Goal: Information Seeking & Learning: Learn about a topic

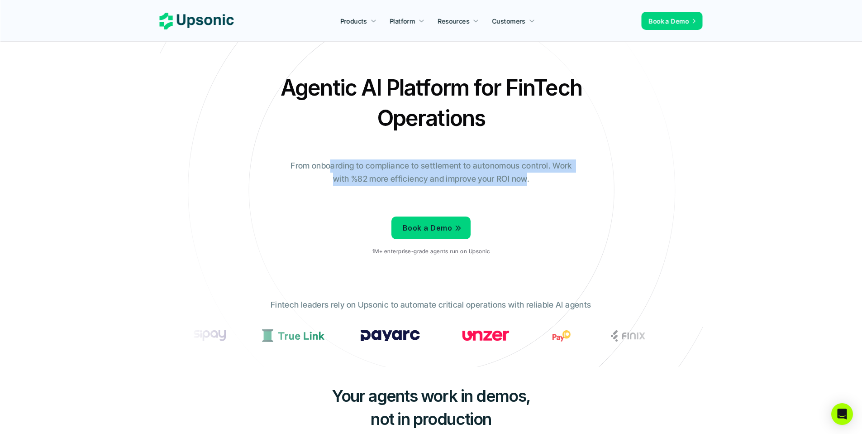
drag, startPoint x: 337, startPoint y: 167, endPoint x: 526, endPoint y: 181, distance: 189.7
click at [526, 181] on p "From onboarding to compliance to settlement to autonomous control. Work with %8…" at bounding box center [431, 172] width 294 height 26
drag, startPoint x: 504, startPoint y: 172, endPoint x: 441, endPoint y: 168, distance: 63.0
click at [441, 168] on p "From onboarding to compliance to settlement to autonomous control. Work with %8…" at bounding box center [431, 172] width 294 height 26
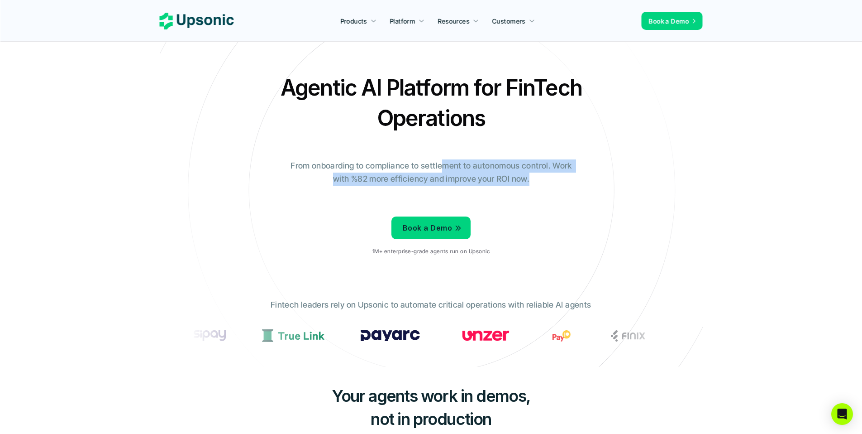
click at [441, 168] on p "From onboarding to compliance to settlement to autonomous control. Work with %8…" at bounding box center [431, 172] width 294 height 26
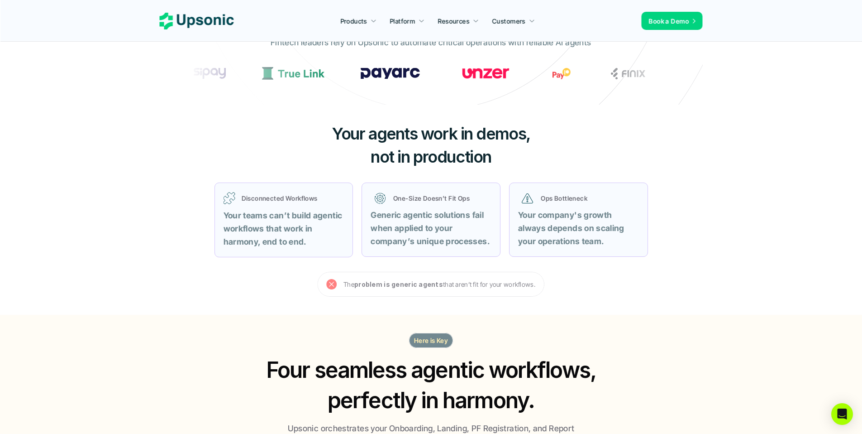
scroll to position [291, 0]
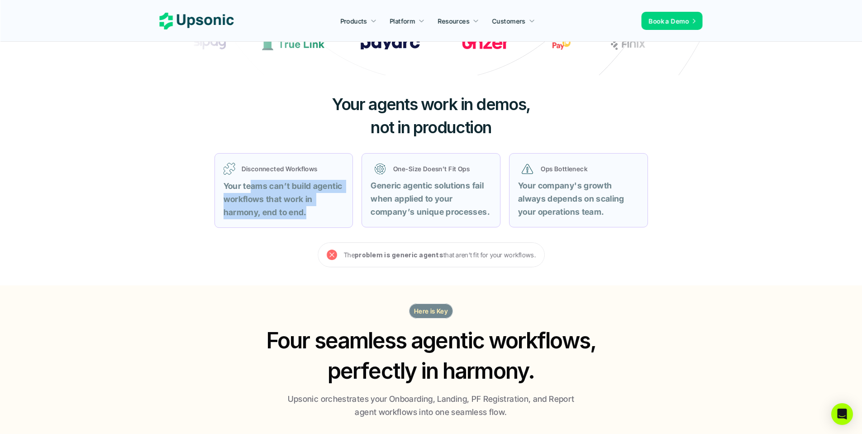
drag, startPoint x: 252, startPoint y: 187, endPoint x: 321, endPoint y: 214, distance: 74.0
click at [321, 214] on p "Your teams can’t build agentic workflows that work in harmony, end to end." at bounding box center [284, 199] width 121 height 39
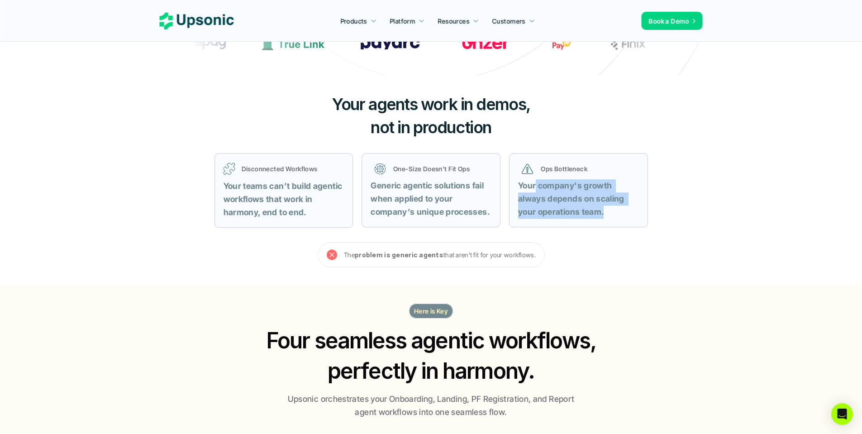
drag, startPoint x: 535, startPoint y: 185, endPoint x: 616, endPoint y: 220, distance: 88.8
click at [615, 221] on div "Ops Bottleneck Your company's growth always depends on scaling your operations …" at bounding box center [578, 190] width 139 height 74
click at [614, 216] on p "Your company's growth always depends on scaling your operations team." at bounding box center [578, 198] width 121 height 39
drag, startPoint x: 571, startPoint y: 203, endPoint x: 551, endPoint y: 197, distance: 21.3
click at [551, 197] on p "Your company's growth always depends on scaling your operations team." at bounding box center [578, 198] width 121 height 39
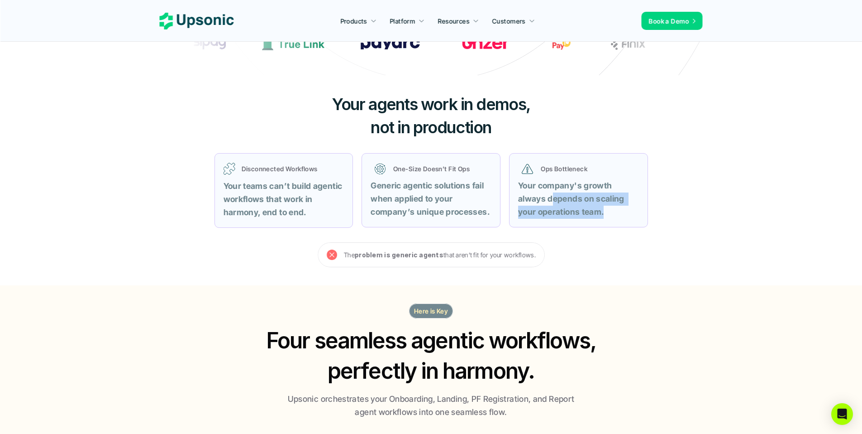
click at [551, 197] on strong "Your company's growth always depends on scaling your operations team." at bounding box center [572, 199] width 108 height 36
drag, startPoint x: 550, startPoint y: 201, endPoint x: 610, endPoint y: 210, distance: 60.9
click at [610, 209] on p "Your company's growth always depends on scaling your operations team." at bounding box center [578, 198] width 121 height 39
click at [610, 210] on p "Your company's growth always depends on scaling your operations team." at bounding box center [578, 198] width 121 height 39
drag, startPoint x: 597, startPoint y: 212, endPoint x: 547, endPoint y: 193, distance: 53.1
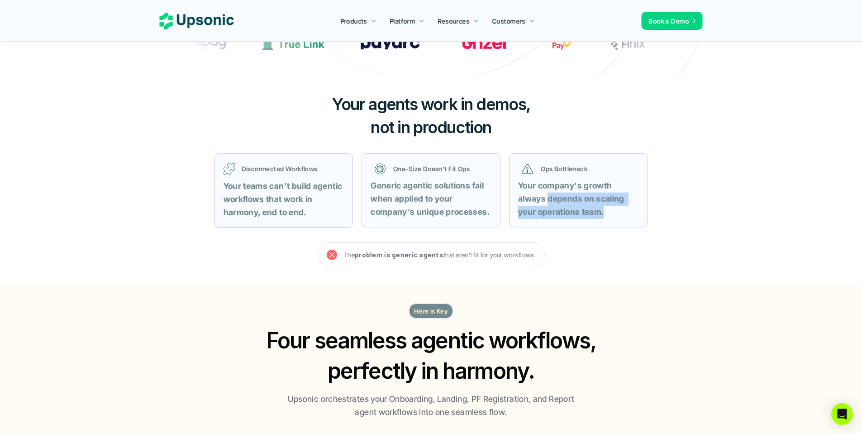
click at [547, 193] on p "Your company's growth always depends on scaling your operations team." at bounding box center [578, 198] width 121 height 39
click at [547, 193] on strong "Your company's growth always depends on scaling your operations team." at bounding box center [572, 199] width 108 height 36
drag, startPoint x: 471, startPoint y: 200, endPoint x: 408, endPoint y: 197, distance: 62.5
click at [416, 198] on p "Generic agentic solutions fail when applied to your company’s unique processes." at bounding box center [431, 198] width 121 height 39
click at [408, 196] on strong "Generic agentic solutions fail when applied to your company’s unique processes." at bounding box center [430, 199] width 119 height 36
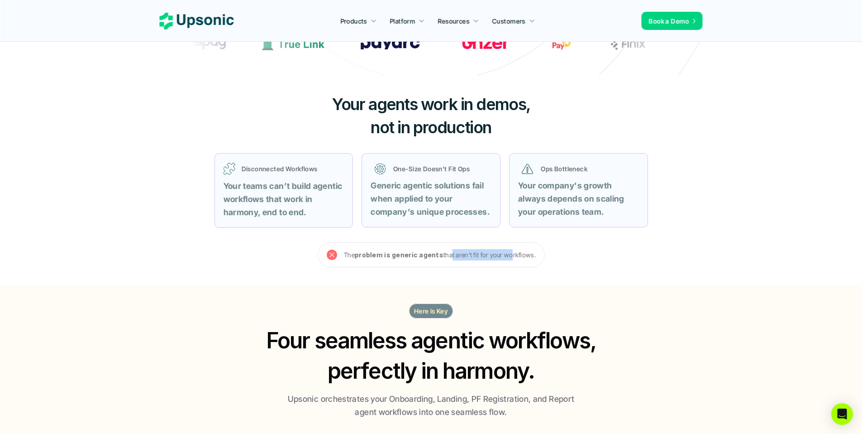
drag, startPoint x: 447, startPoint y: 253, endPoint x: 506, endPoint y: 257, distance: 59.8
click at [506, 257] on p "The problem is generic agents that aren’t fit for your workflows." at bounding box center [440, 254] width 192 height 11
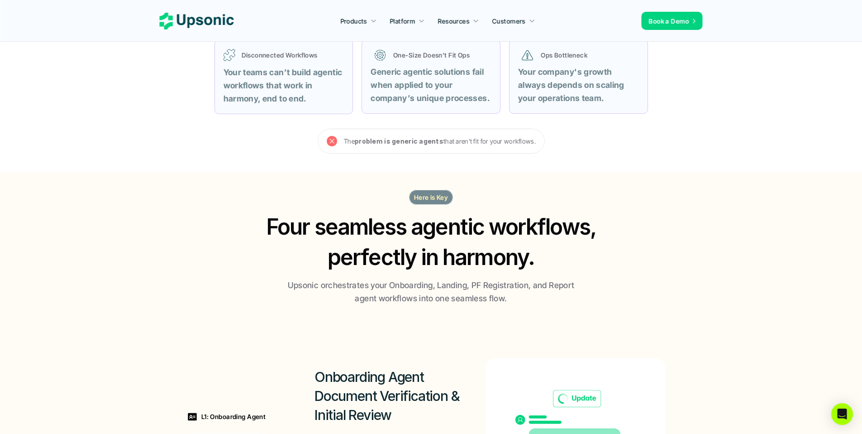
scroll to position [411, 0]
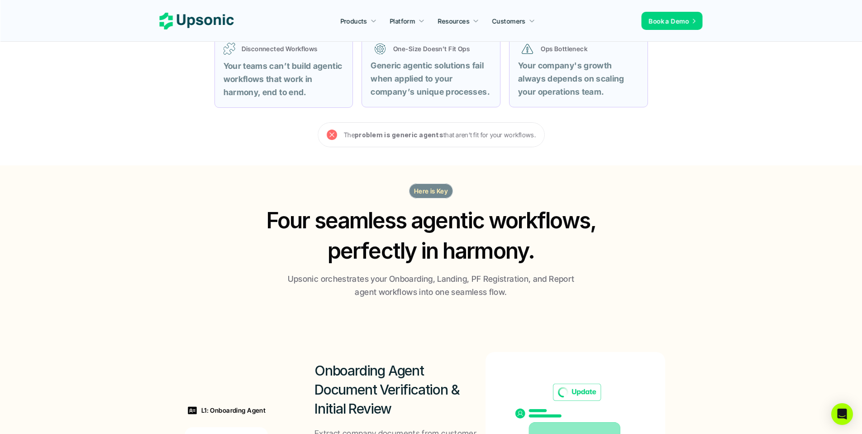
click at [430, 135] on strong "problem is generic agents" at bounding box center [399, 135] width 89 height 8
click at [470, 137] on p "The problem is generic agents that aren’t fit for your workflows." at bounding box center [440, 134] width 192 height 11
click at [436, 193] on p "Here is Key" at bounding box center [431, 191] width 34 height 10
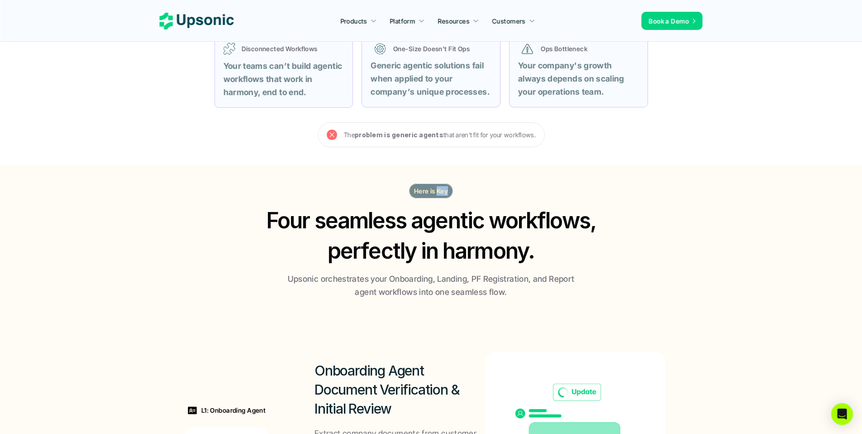
click at [436, 193] on p "Here is Key" at bounding box center [431, 191] width 34 height 10
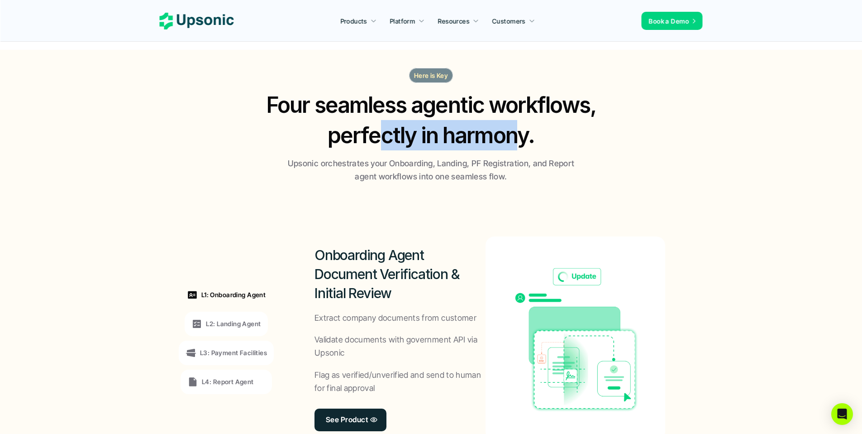
drag, startPoint x: 514, startPoint y: 145, endPoint x: 379, endPoint y: 129, distance: 136.2
click at [379, 129] on h2 "Four seamless agentic workflows, perfectly in harmony." at bounding box center [431, 120] width 348 height 61
click at [372, 158] on p "Upsonic orchestrates your Onboarding, Landing, PF Registration, and Report agen…" at bounding box center [431, 170] width 294 height 26
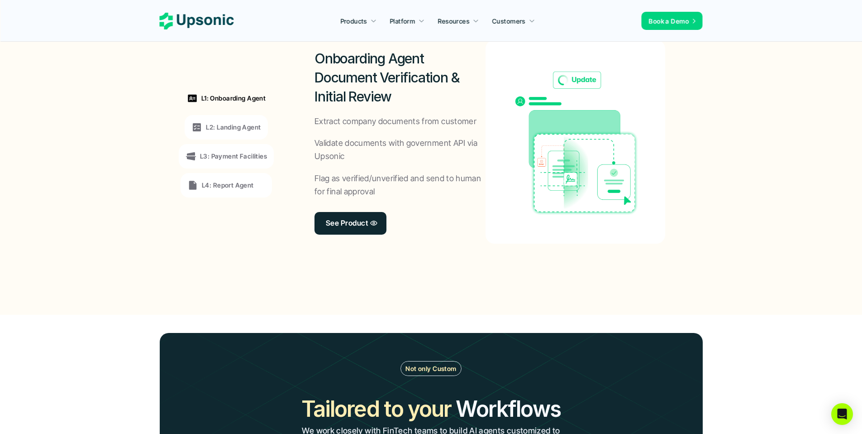
scroll to position [723, 0]
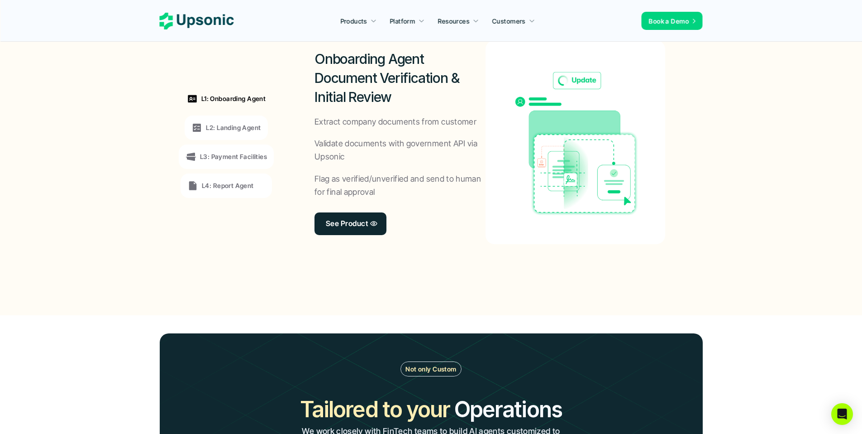
click at [244, 129] on p "L2: Landing Agent" at bounding box center [233, 128] width 55 height 10
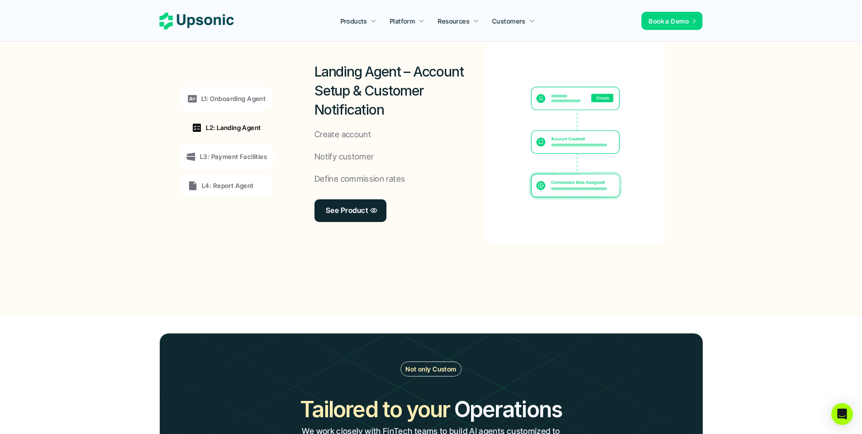
click at [245, 153] on p "L3: Payment Facilities" at bounding box center [233, 157] width 67 height 10
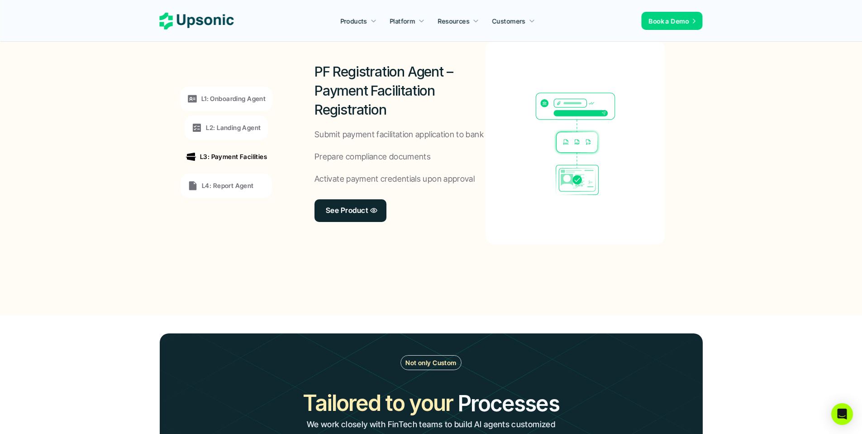
click at [239, 173] on div "L4: Report Agent" at bounding box center [226, 185] width 91 height 24
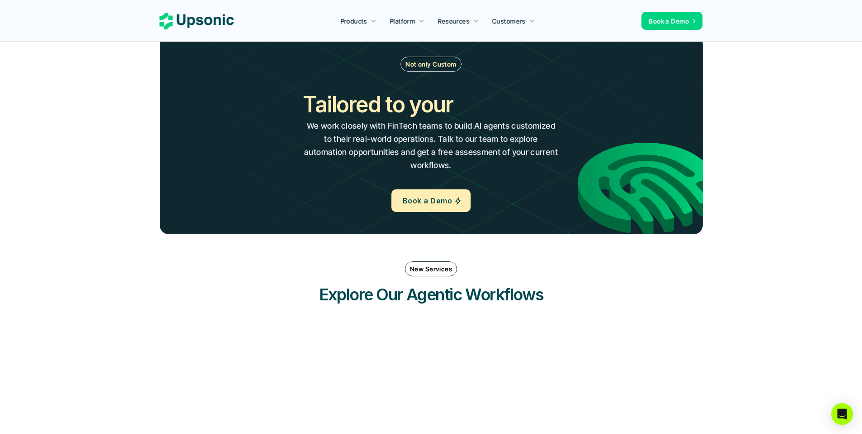
scroll to position [1018, 0]
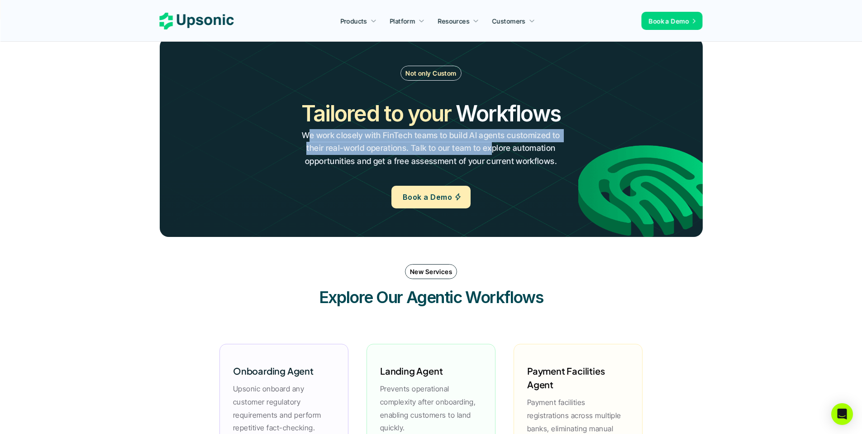
drag, startPoint x: 307, startPoint y: 134, endPoint x: 491, endPoint y: 152, distance: 185.4
click at [491, 152] on p "We work closely with FinTech teams to build AI agents customized to their real-…" at bounding box center [430, 148] width 259 height 39
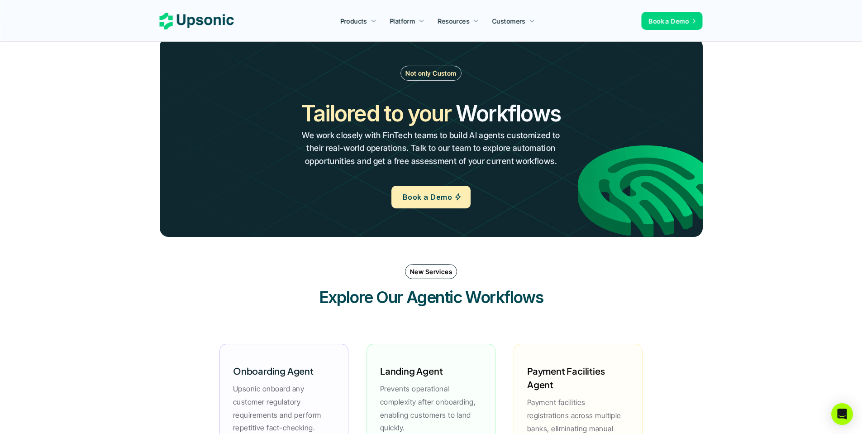
click at [494, 153] on p "We work closely with FinTech teams to build AI agents customized to their real-…" at bounding box center [430, 148] width 259 height 39
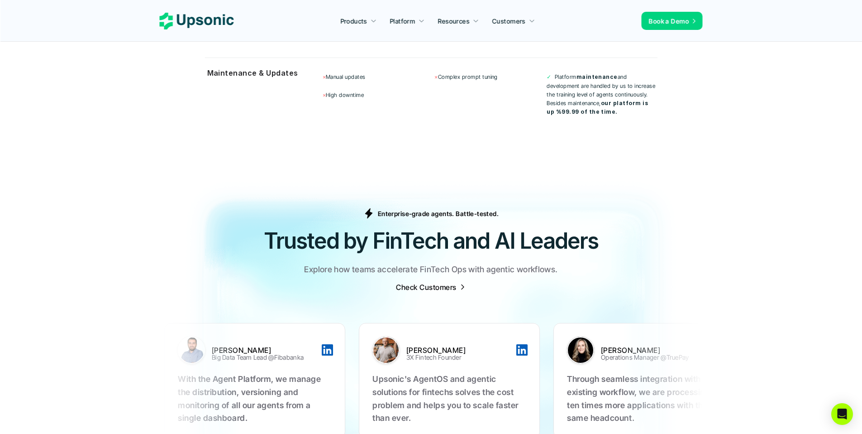
scroll to position [2847, 0]
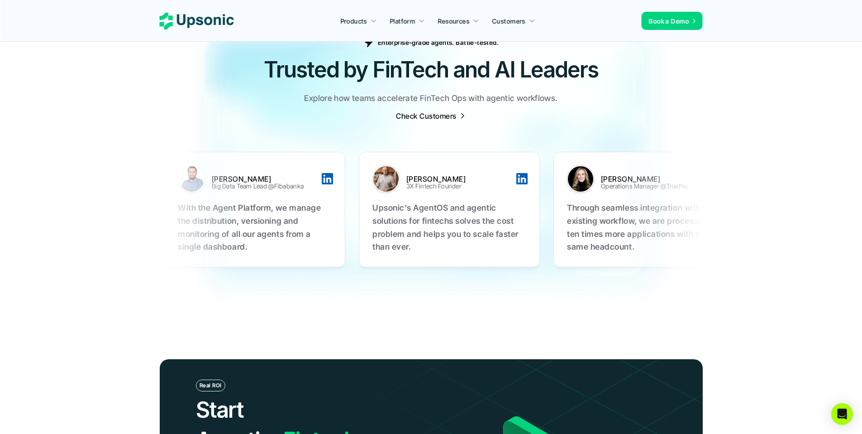
drag, startPoint x: 484, startPoint y: 192, endPoint x: 460, endPoint y: 223, distance: 39.7
drag, startPoint x: 616, startPoint y: 187, endPoint x: 564, endPoint y: 223, distance: 62.9
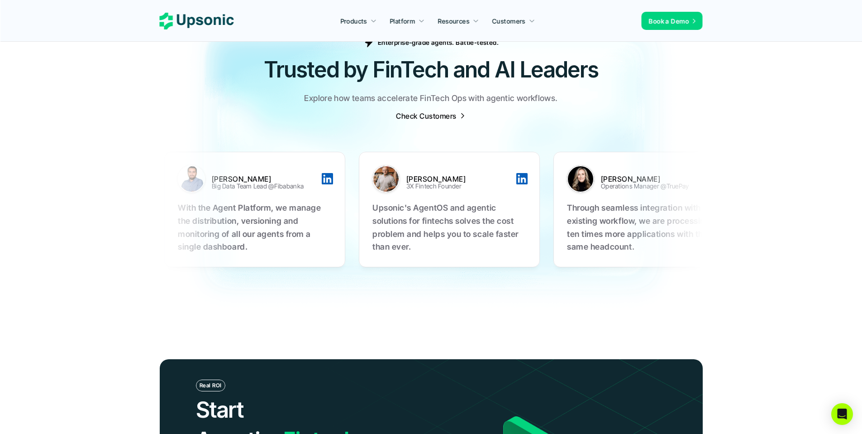
drag, startPoint x: 584, startPoint y: 207, endPoint x: 378, endPoint y: 201, distance: 206.0
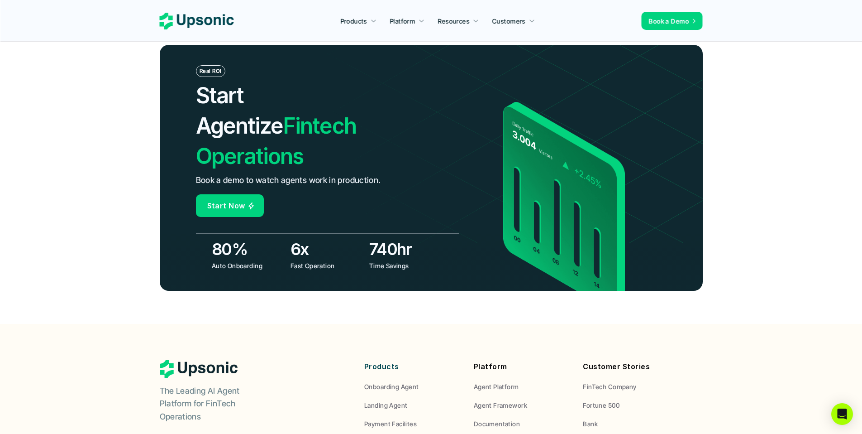
scroll to position [3161, 0]
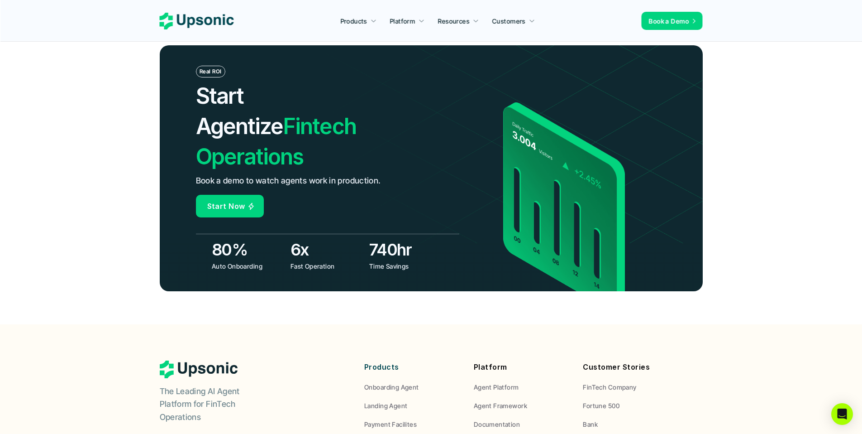
drag, startPoint x: 229, startPoint y: 124, endPoint x: 373, endPoint y: 129, distance: 143.6
click at [373, 129] on div "Real ROI Start Agentize Fintech Operations Book a demo to watch agents work in …" at bounding box center [431, 167] width 543 height 245
click at [373, 129] on img at bounding box center [620, 127] width 633 height 230
drag, startPoint x: 412, startPoint y: 274, endPoint x: 410, endPoint y: 268, distance: 6.2
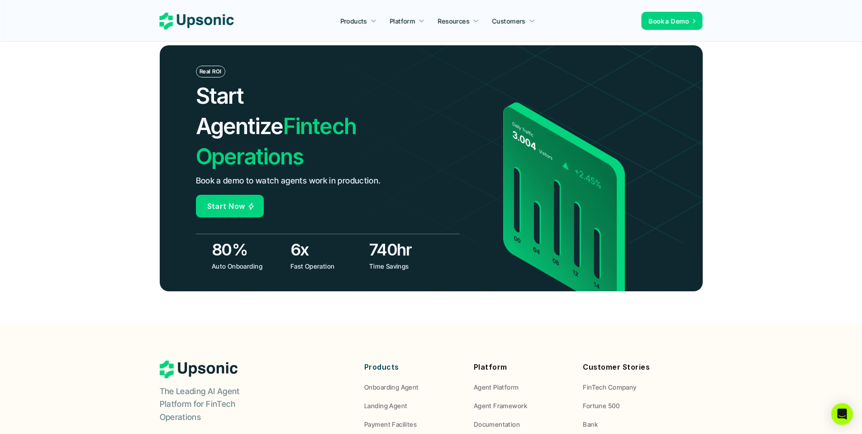
scroll to position [3340, 0]
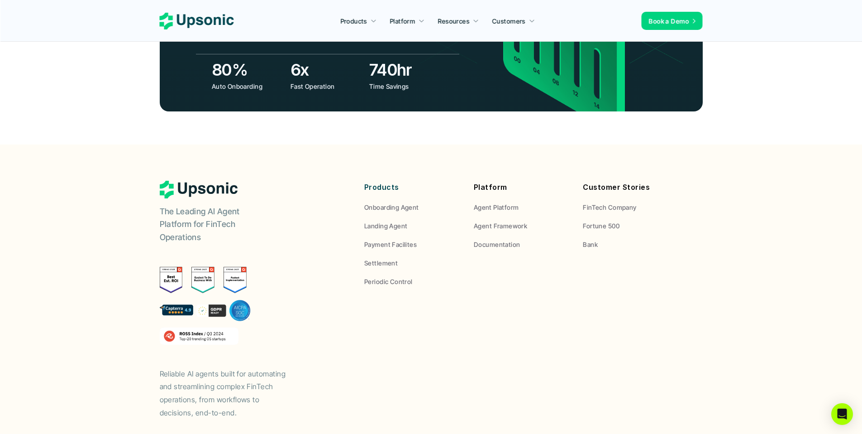
drag, startPoint x: 213, startPoint y: 321, endPoint x: 295, endPoint y: 329, distance: 82.7
click at [295, 367] on p "Reliable AI agents built for automating and streamlining complex FinTech operat…" at bounding box center [228, 393] width 136 height 52
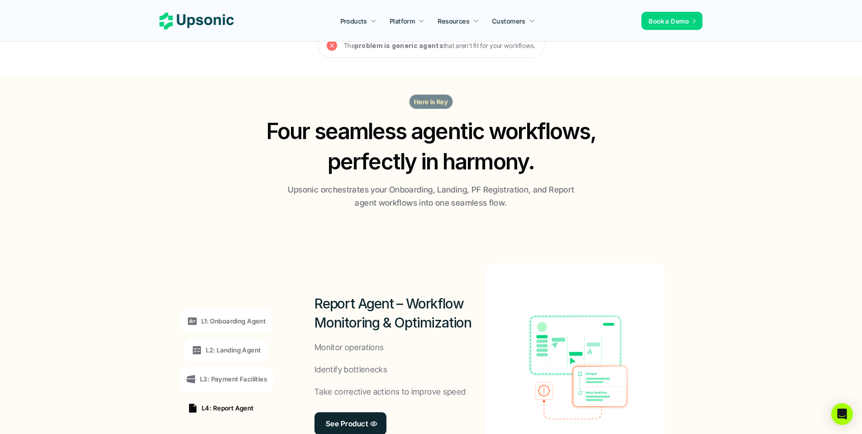
scroll to position [430, 0]
